Goal: Information Seeking & Learning: Learn about a topic

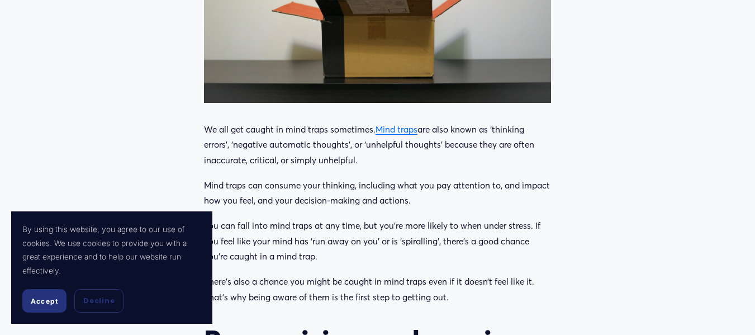
scroll to position [562, 0]
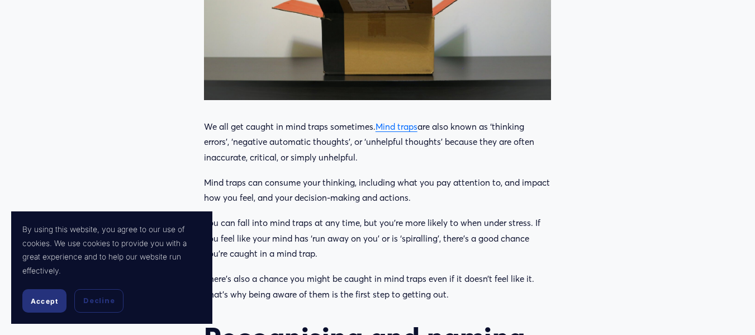
click at [44, 309] on button "Accept" at bounding box center [44, 300] width 44 height 23
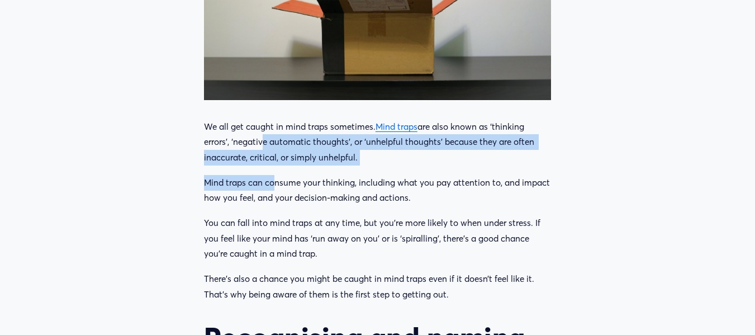
drag, startPoint x: 272, startPoint y: 189, endPoint x: 259, endPoint y: 137, distance: 53.7
click at [259, 137] on p "We all get caught in mind traps sometimes. Mind traps are also known as ‘thinki…" at bounding box center [377, 142] width 347 height 46
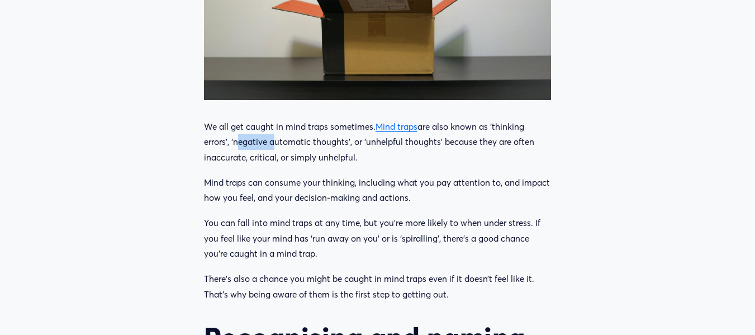
click at [259, 137] on p "We all get caught in mind traps sometimes. Mind traps are also known as ‘thinki…" at bounding box center [377, 142] width 347 height 46
drag, startPoint x: 237, startPoint y: 141, endPoint x: 367, endPoint y: 159, distance: 131.4
click at [367, 159] on p "We all get caught in mind traps sometimes. Mind traps are also known as ‘thinki…" at bounding box center [377, 142] width 347 height 46
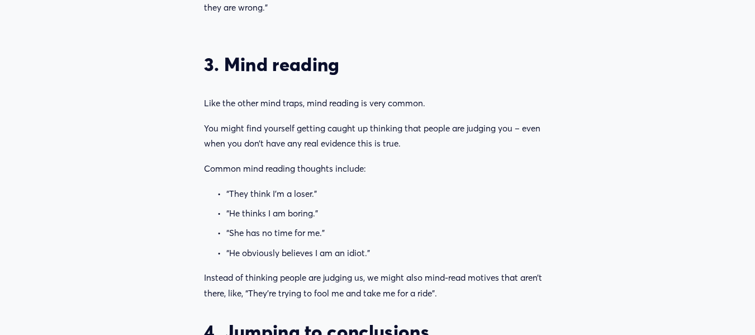
scroll to position [1478, 0]
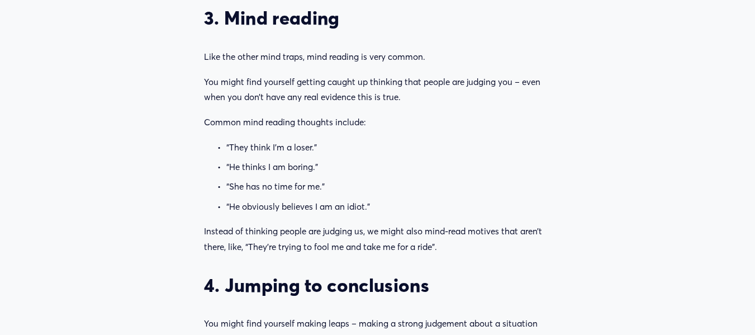
click at [316, 148] on p "“They think I’m a loser.”" at bounding box center [388, 148] width 325 height 16
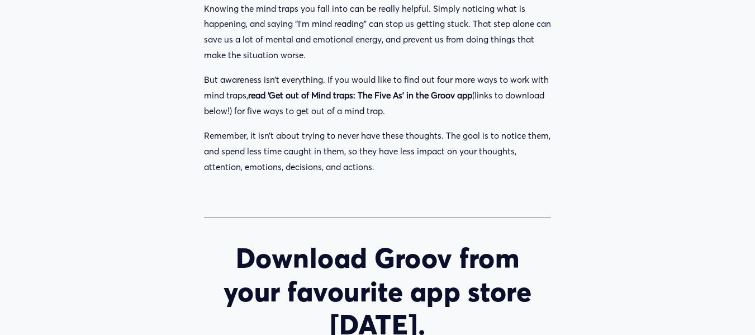
scroll to position [4519, 0]
